Goal: Entertainment & Leisure: Consume media (video, audio)

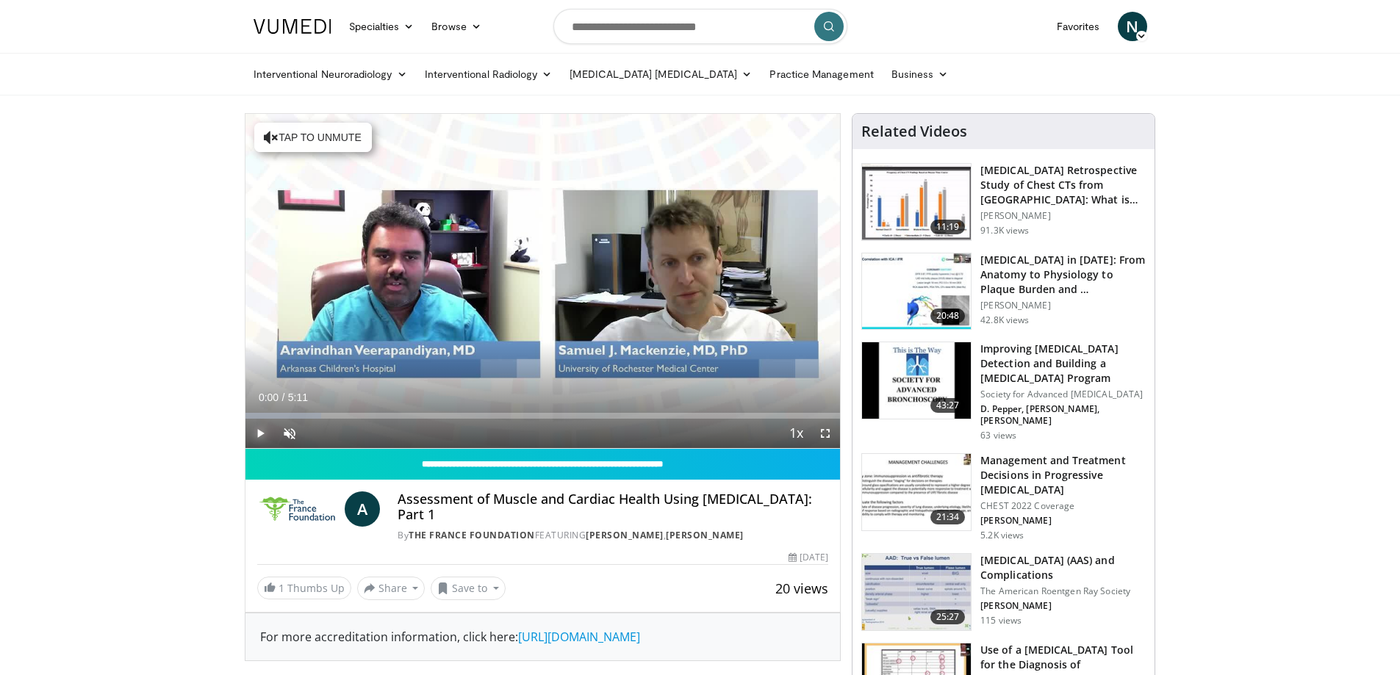
click at [256, 428] on span "Video Player" at bounding box center [259, 433] width 29 height 29
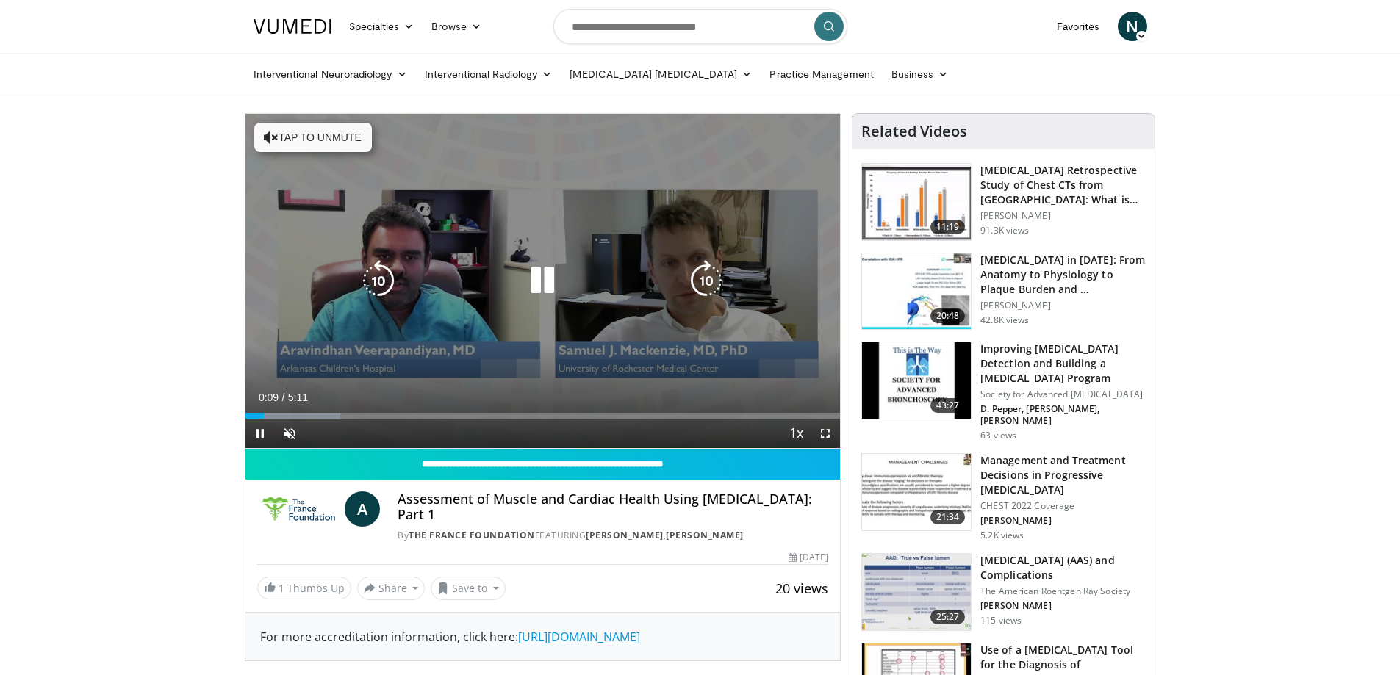
click at [317, 145] on button "Tap to unmute" at bounding box center [313, 137] width 118 height 29
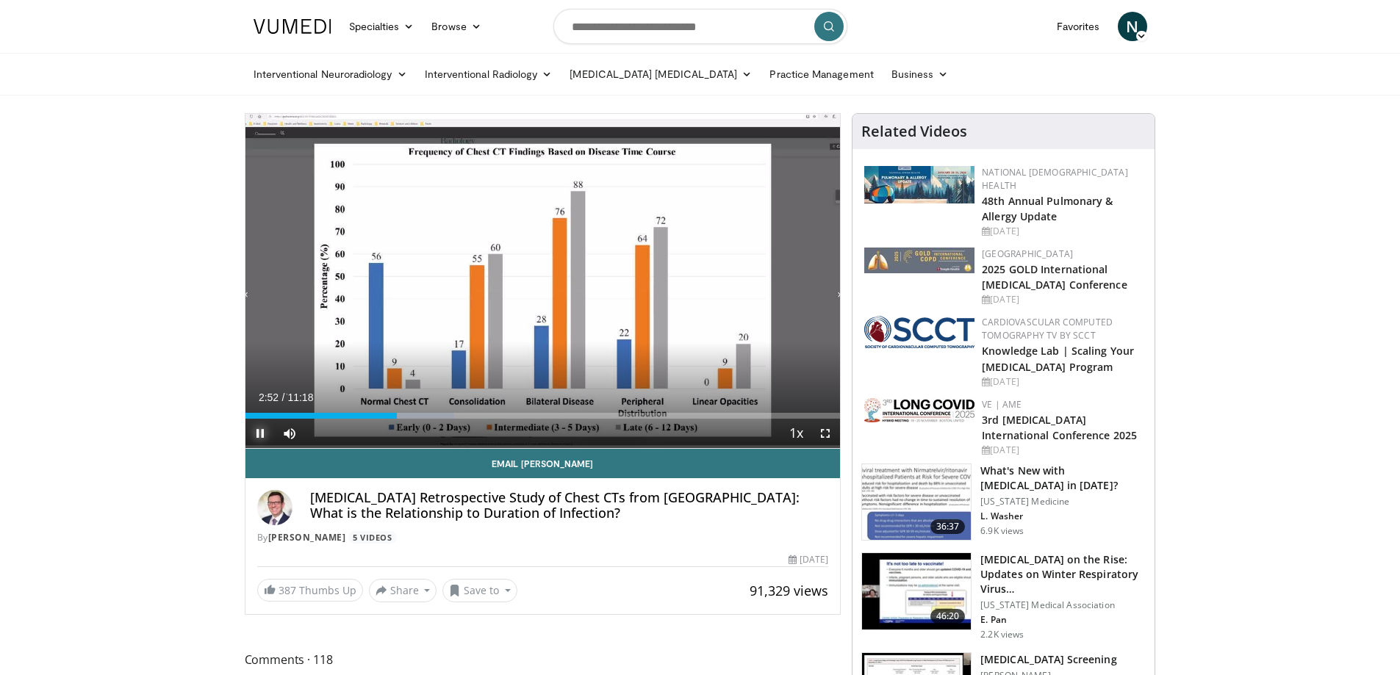
click at [264, 428] on span "Video Player" at bounding box center [259, 433] width 29 height 29
